Goal: Information Seeking & Learning: Learn about a topic

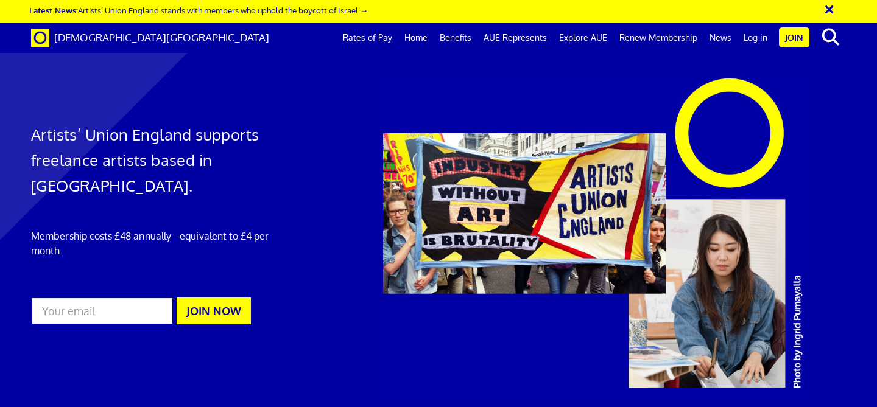
scroll to position [0, 7]
click at [391, 38] on link "Rates of Pay" at bounding box center [367, 38] width 61 height 30
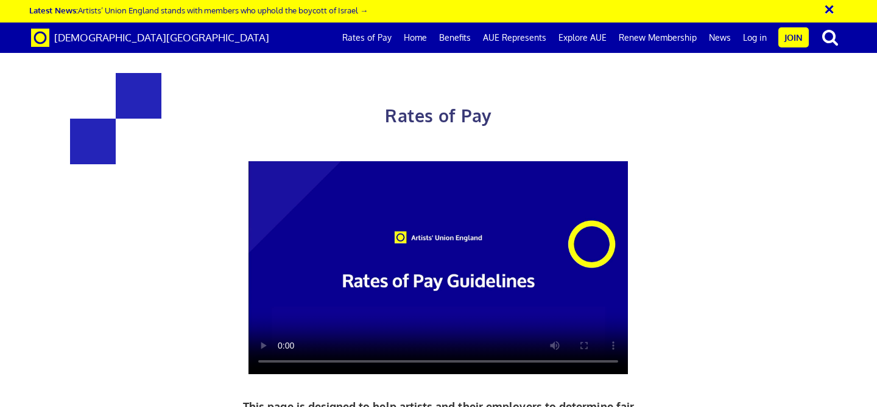
scroll to position [56, 0]
click at [405, 193] on video at bounding box center [437, 268] width 379 height 214
drag, startPoint x: 286, startPoint y: 178, endPoint x: 390, endPoint y: 188, distance: 105.2
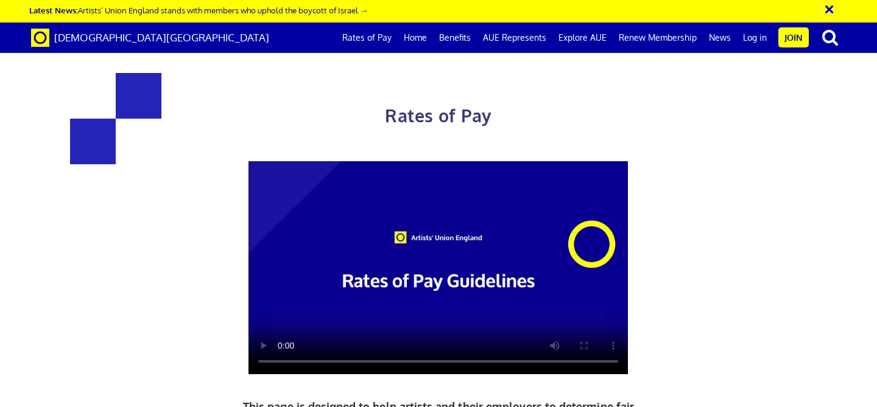
drag, startPoint x: 398, startPoint y: 191, endPoint x: 422, endPoint y: 200, distance: 25.7
